Goal: Find contact information: Find contact information

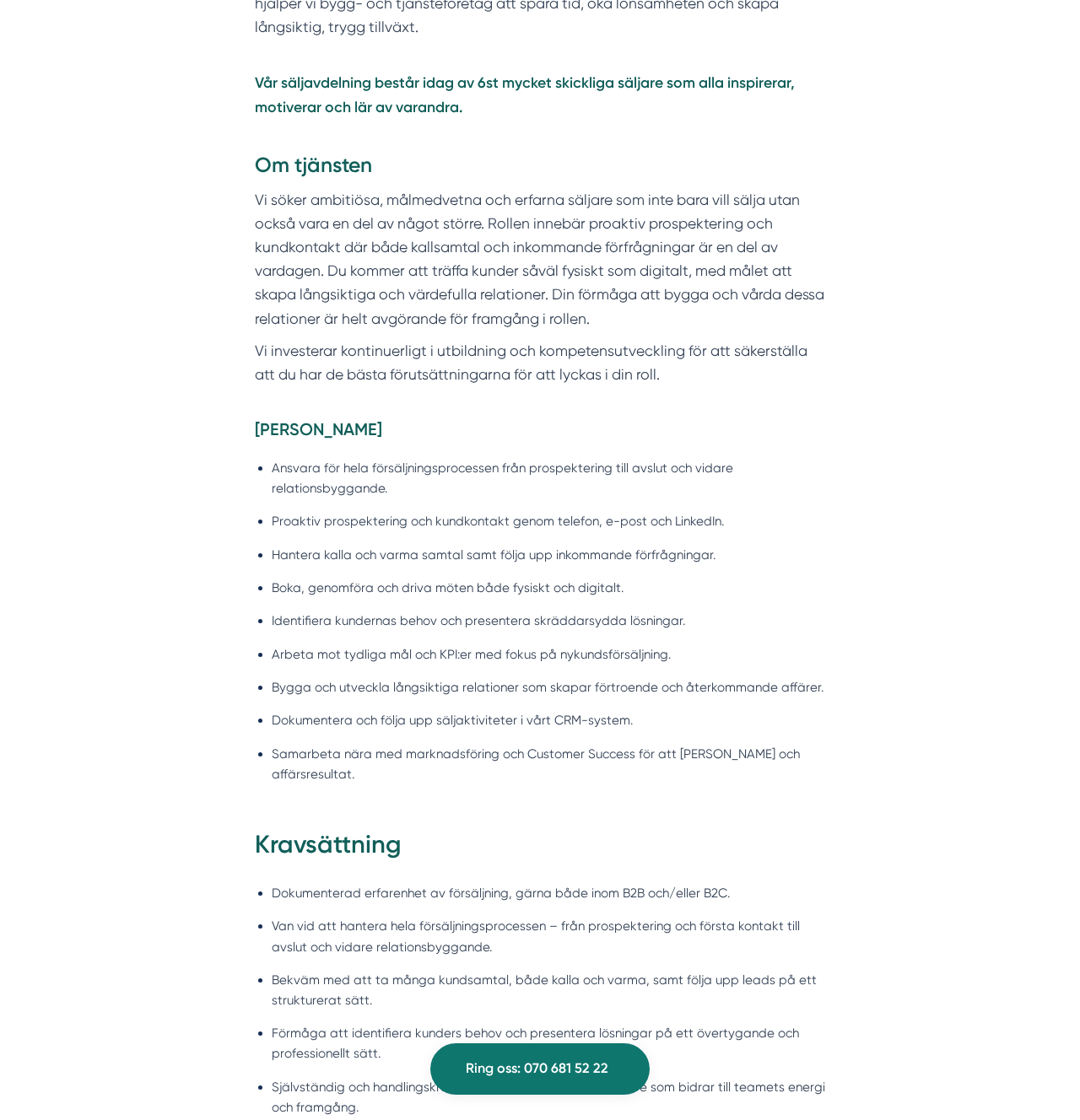
scroll to position [552, 0]
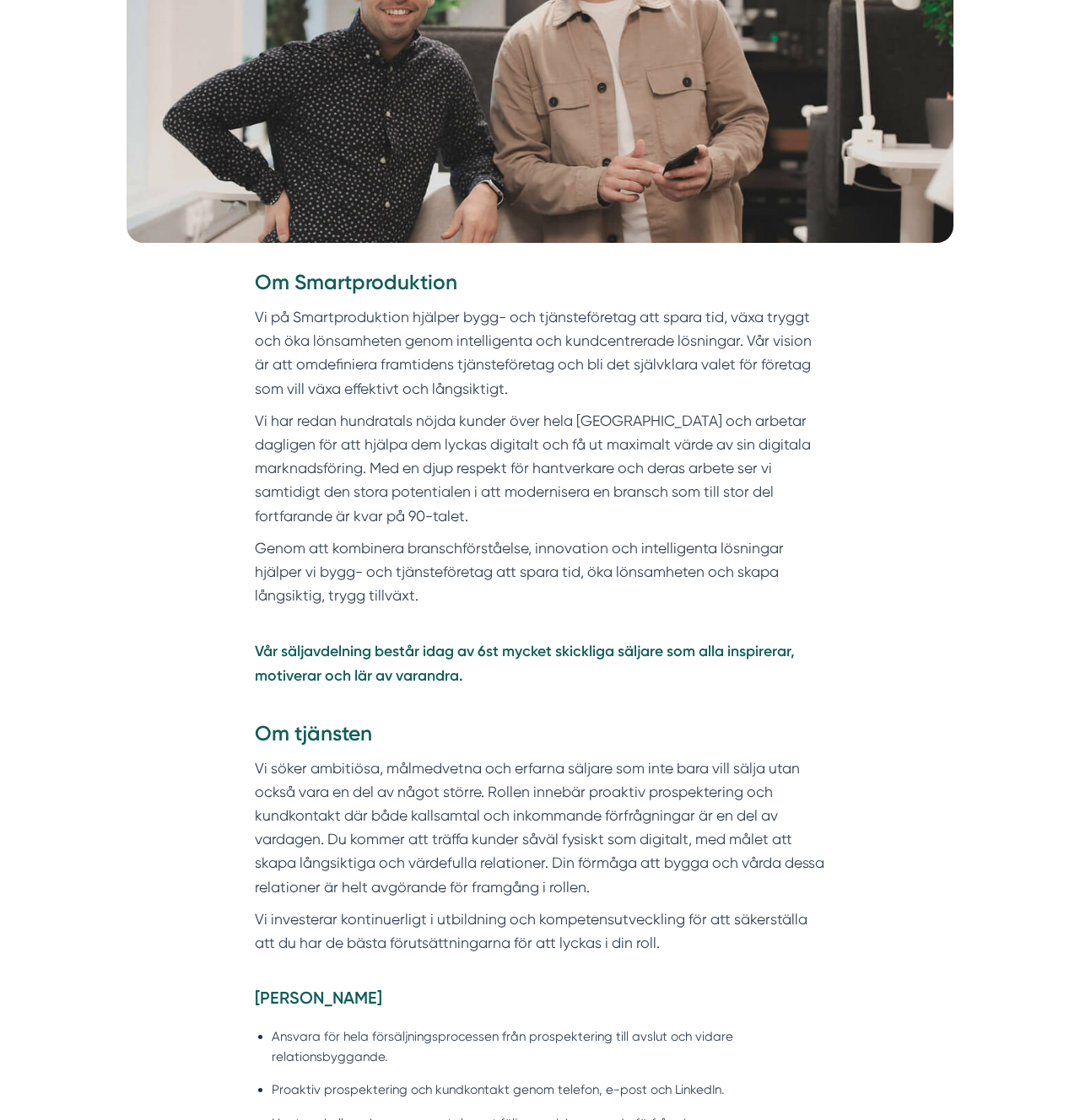
click at [355, 658] on strong "Vår säljavdelning består idag av 6st mycket skickliga säljare som alla inspirer…" at bounding box center [525, 663] width 540 height 41
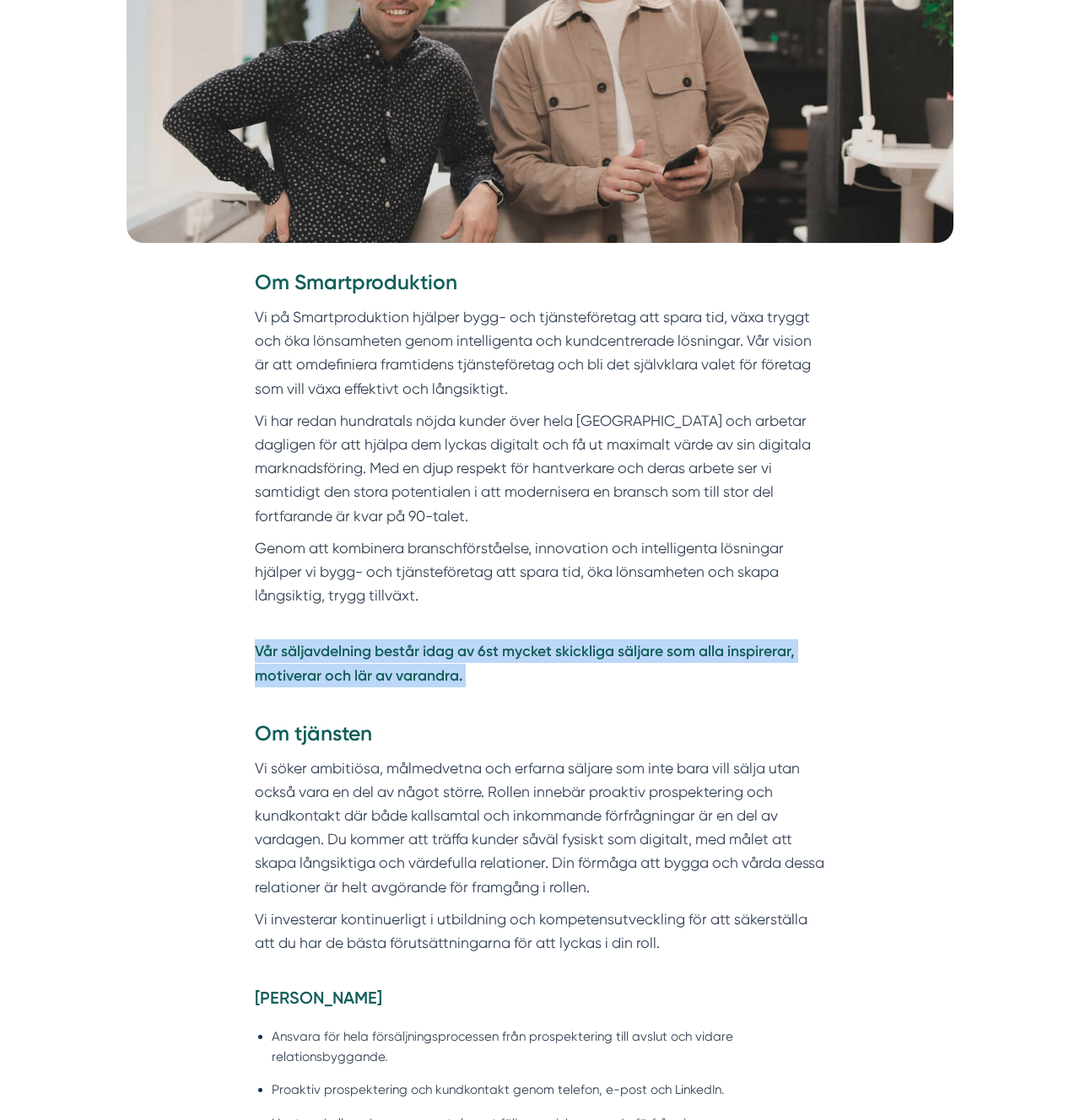
click at [355, 658] on strong "Vår säljavdelning består idag av 6st mycket skickliga säljare som alla inspirer…" at bounding box center [525, 663] width 540 height 41
click at [507, 666] on p "Vår säljavdelning består idag av 6st mycket skickliga säljare som alla inspirer…" at bounding box center [540, 664] width 571 height 95
click at [635, 656] on strong "Vår säljavdelning består idag av 6st mycket skickliga säljare som alla inspirer…" at bounding box center [525, 663] width 540 height 41
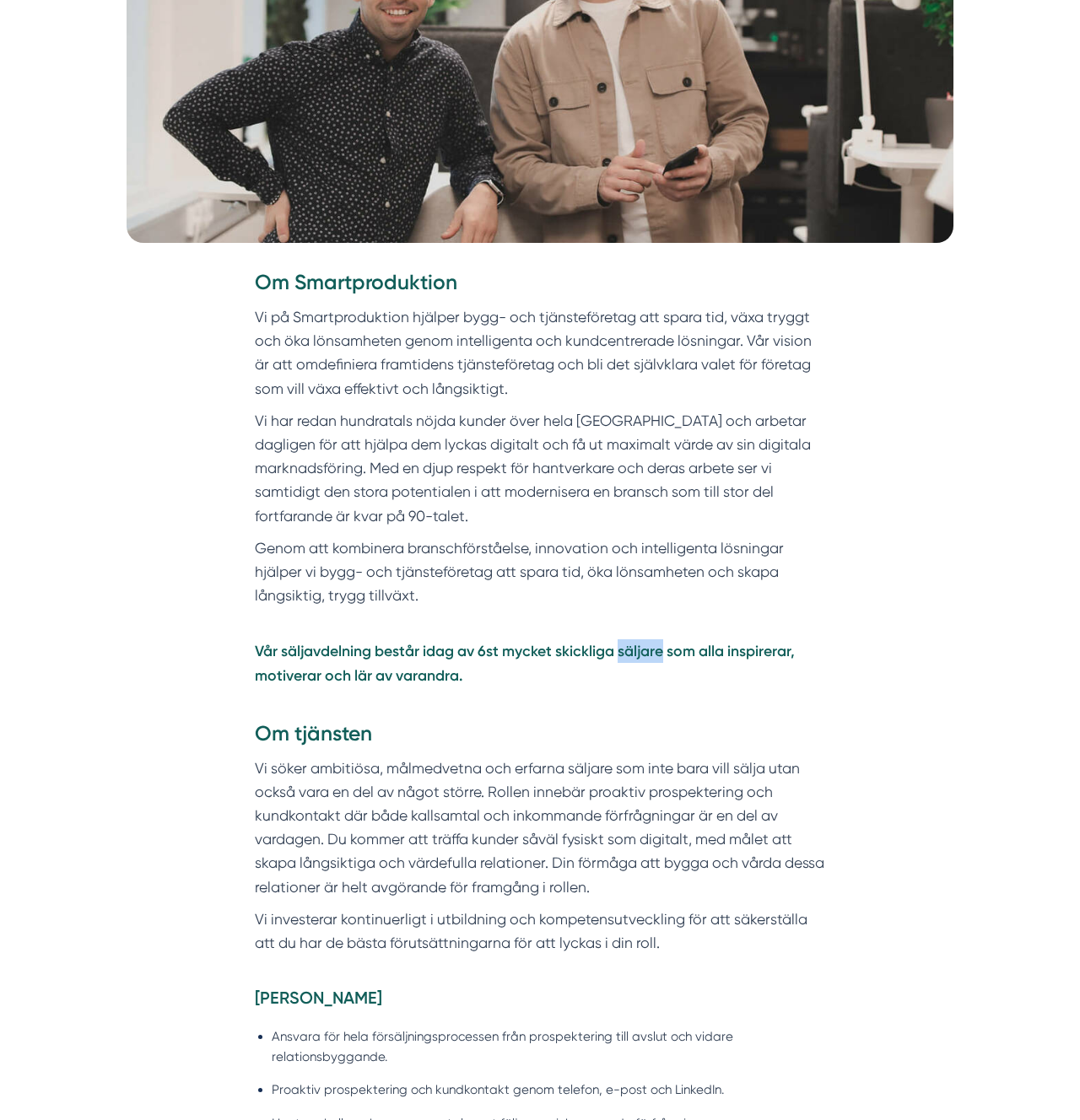
click at [635, 656] on strong "Vår säljavdelning består idag av 6st mycket skickliga säljare som alla inspirer…" at bounding box center [525, 663] width 540 height 41
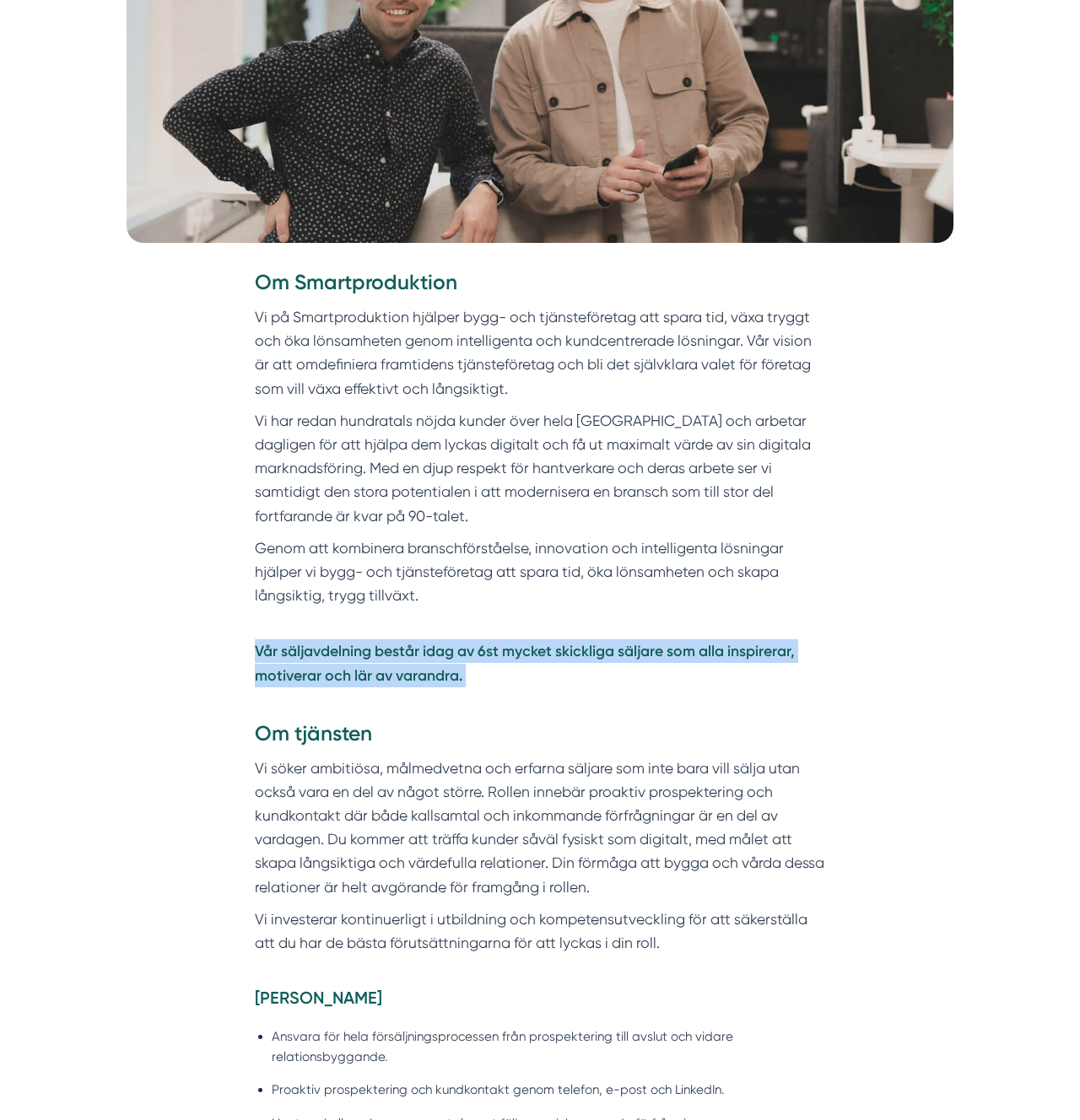
click at [635, 656] on strong "Vår säljavdelning består idag av 6st mycket skickliga säljare som alla inspirer…" at bounding box center [525, 663] width 540 height 41
click at [745, 656] on strong "Vår säljavdelning består idag av 6st mycket skickliga säljare som alla inspirer…" at bounding box center [525, 663] width 540 height 41
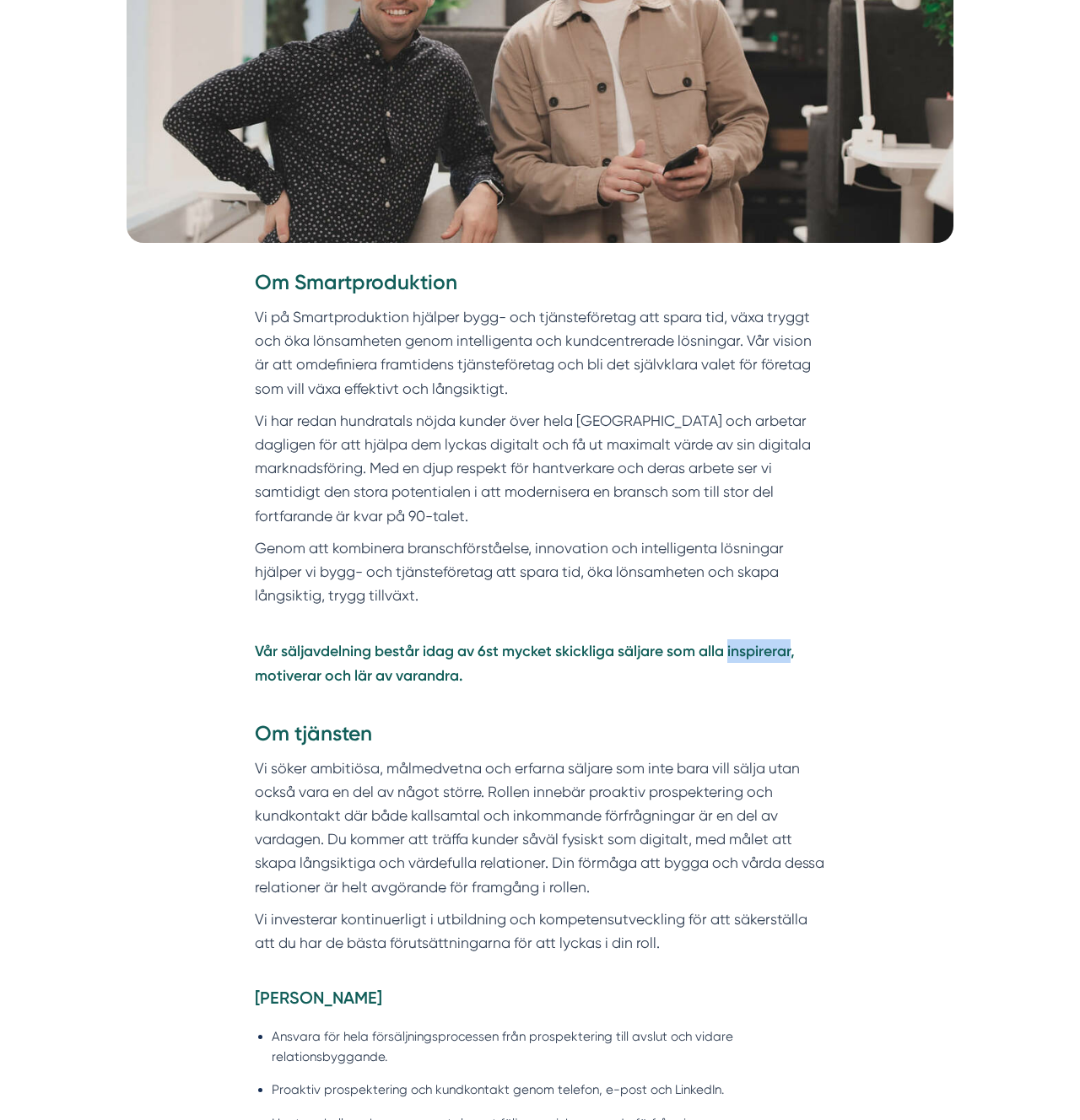
click at [745, 656] on strong "Vår säljavdelning består idag av 6st mycket skickliga säljare som alla inspirer…" at bounding box center [525, 663] width 540 height 41
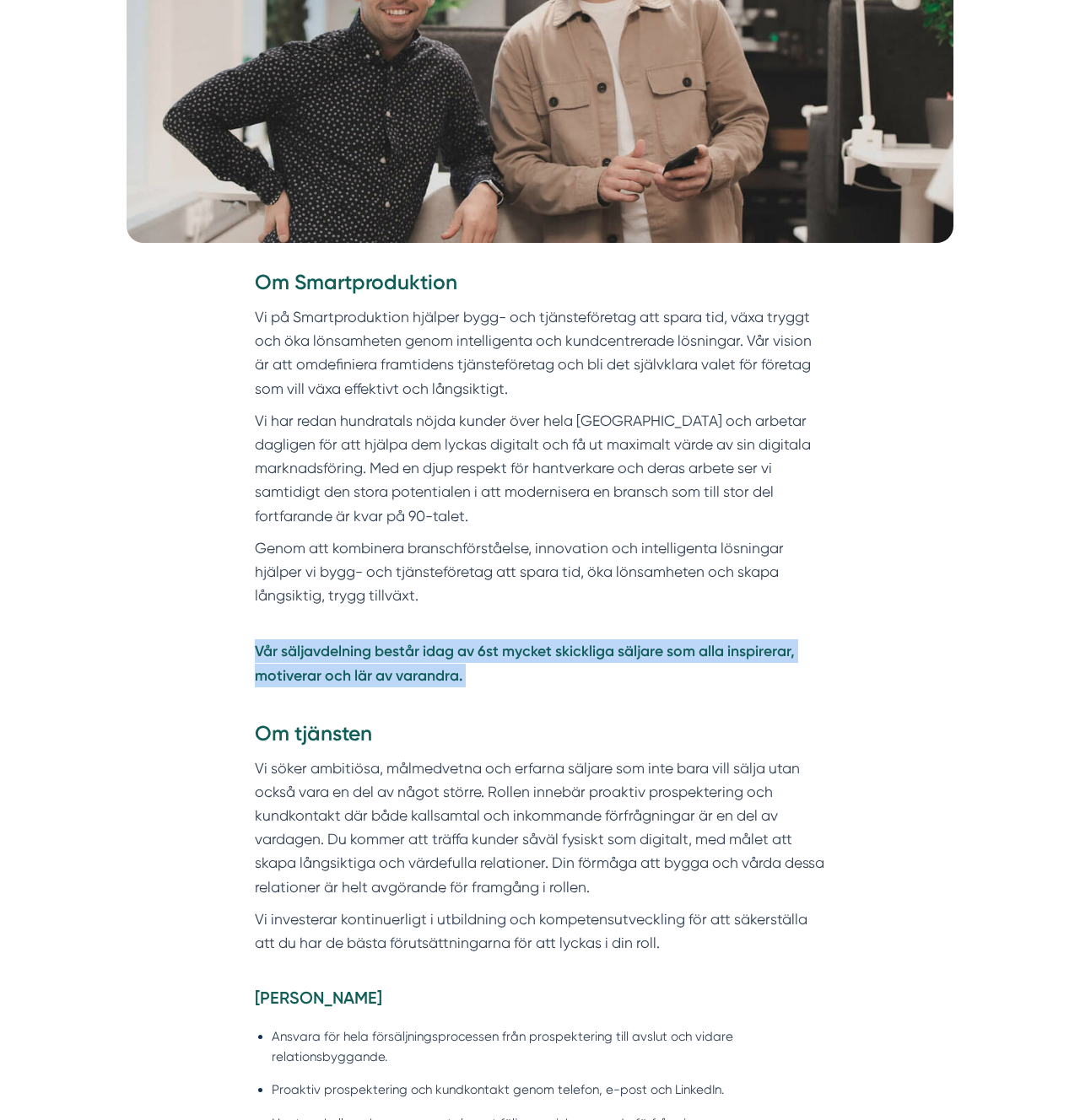
click at [745, 656] on strong "Vår säljavdelning består idag av 6st mycket skickliga säljare som alla inspirer…" at bounding box center [525, 663] width 540 height 41
click at [404, 674] on strong "Vår säljavdelning består idag av 6st mycket skickliga säljare som alla inspirer…" at bounding box center [525, 663] width 540 height 41
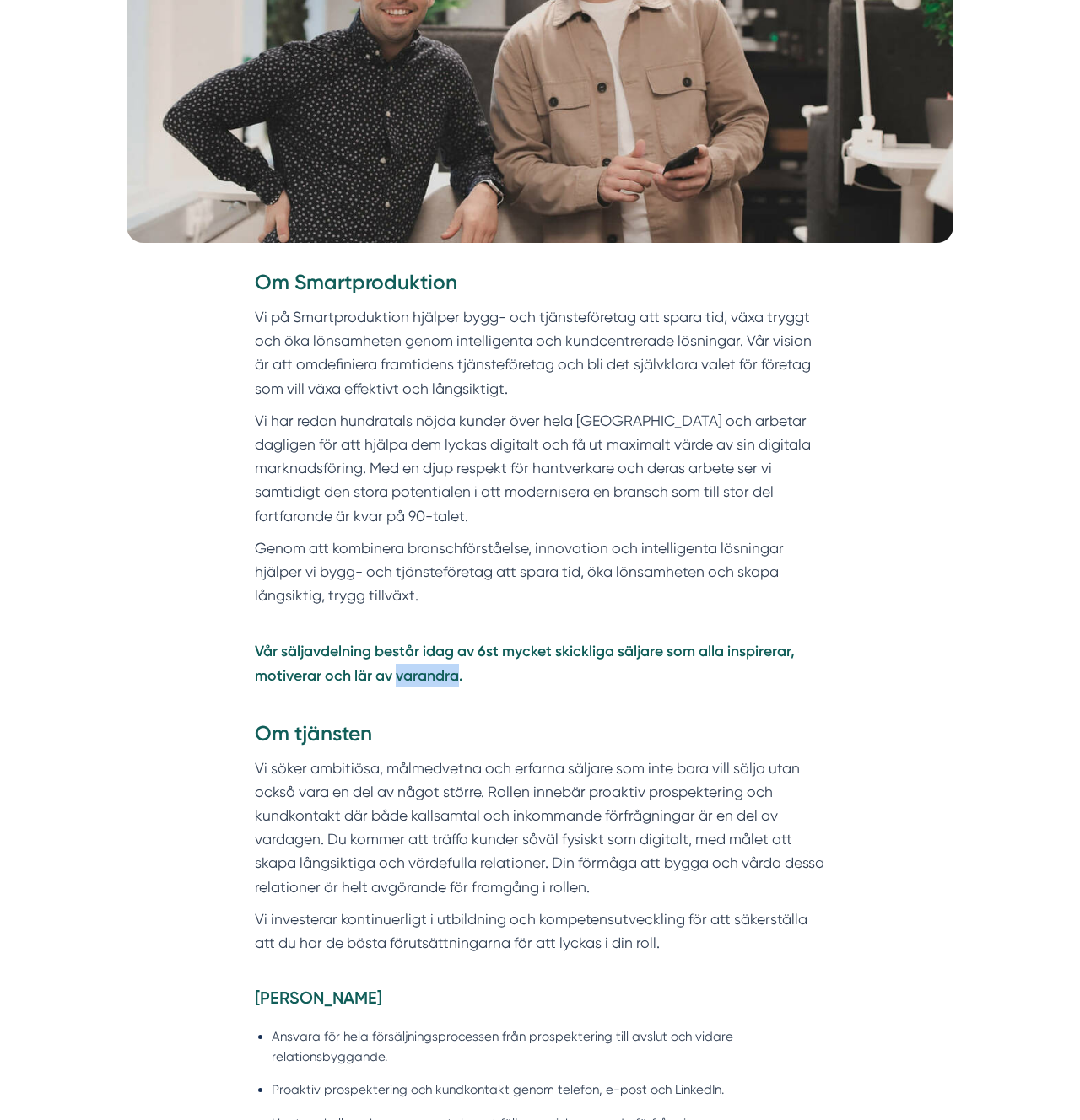
click at [404, 674] on strong "Vår säljavdelning består idag av 6st mycket skickliga säljare som alla inspirer…" at bounding box center [525, 663] width 540 height 41
